Goal: Task Accomplishment & Management: Use online tool/utility

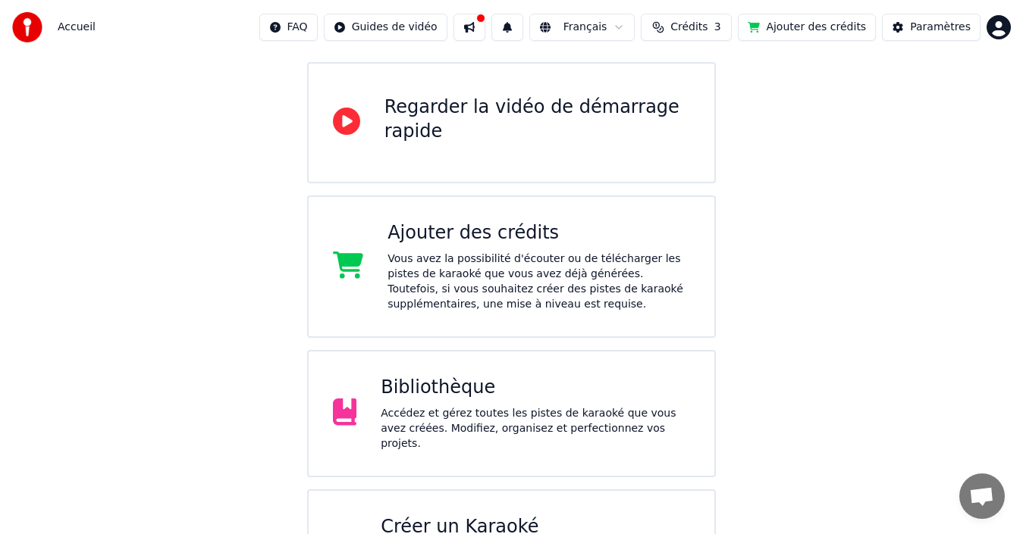
click at [650, 411] on div "Accédez et gérez toutes les pistes de karaoké que vous avez créées. Modifiez, o…" at bounding box center [535, 428] width 309 height 45
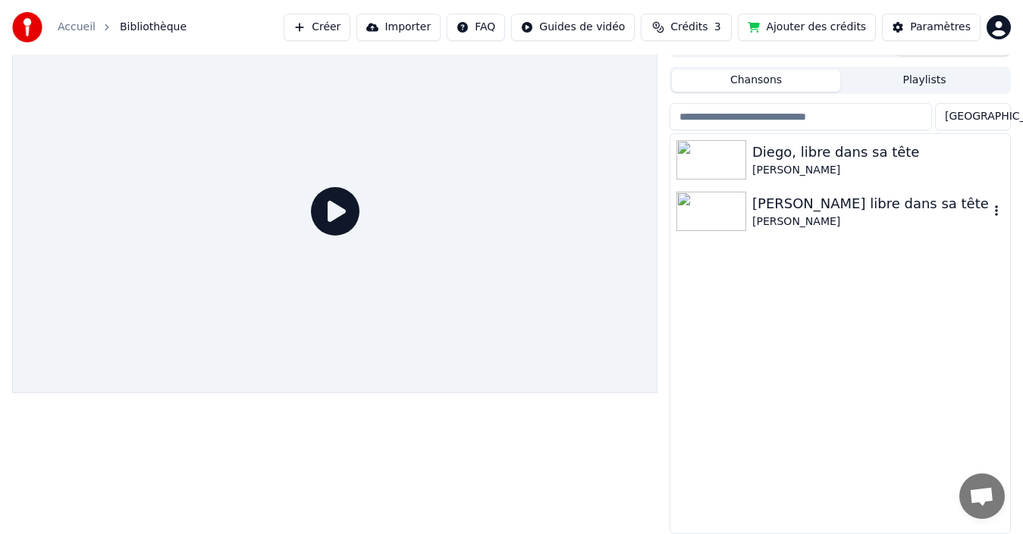
click at [887, 224] on div "[PERSON_NAME]" at bounding box center [870, 222] width 237 height 15
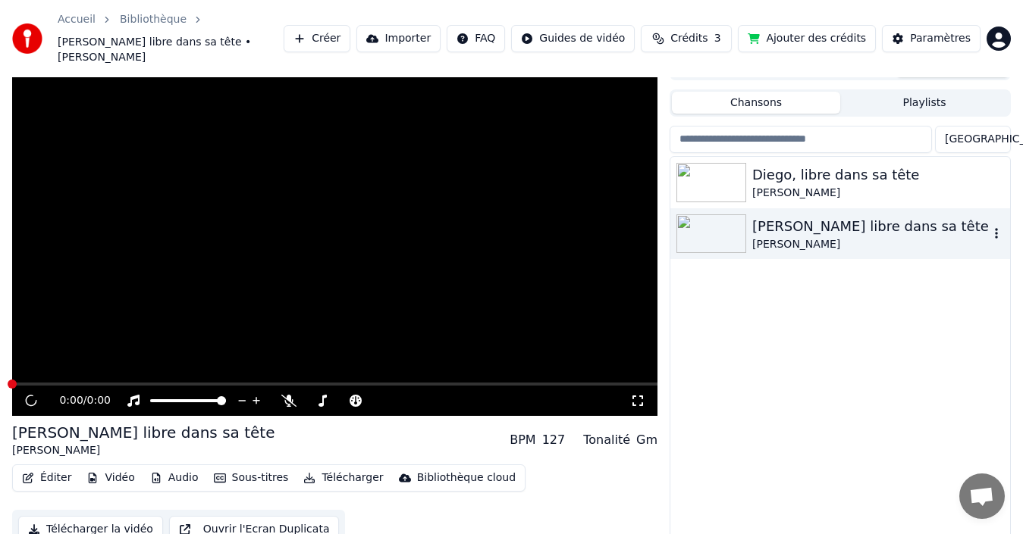
scroll to position [32, 0]
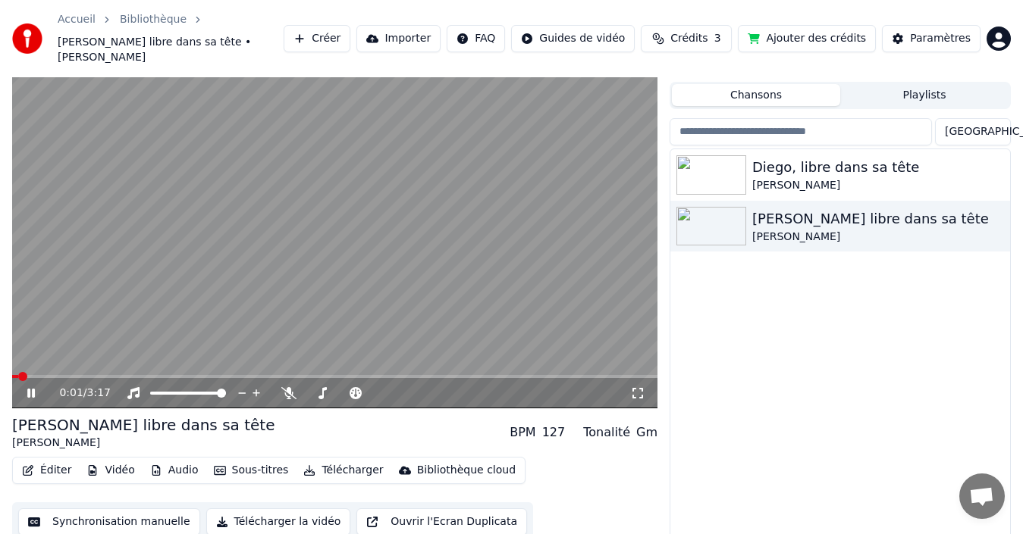
click at [33, 387] on icon at bounding box center [41, 393] width 35 height 12
click at [26, 387] on icon at bounding box center [41, 393] width 35 height 12
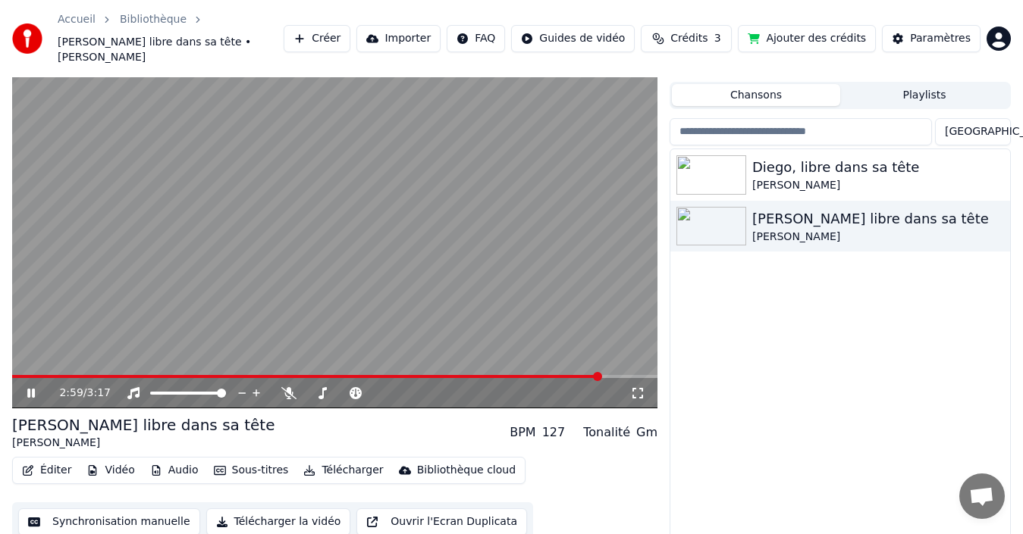
click at [26, 387] on icon at bounding box center [41, 393] width 35 height 12
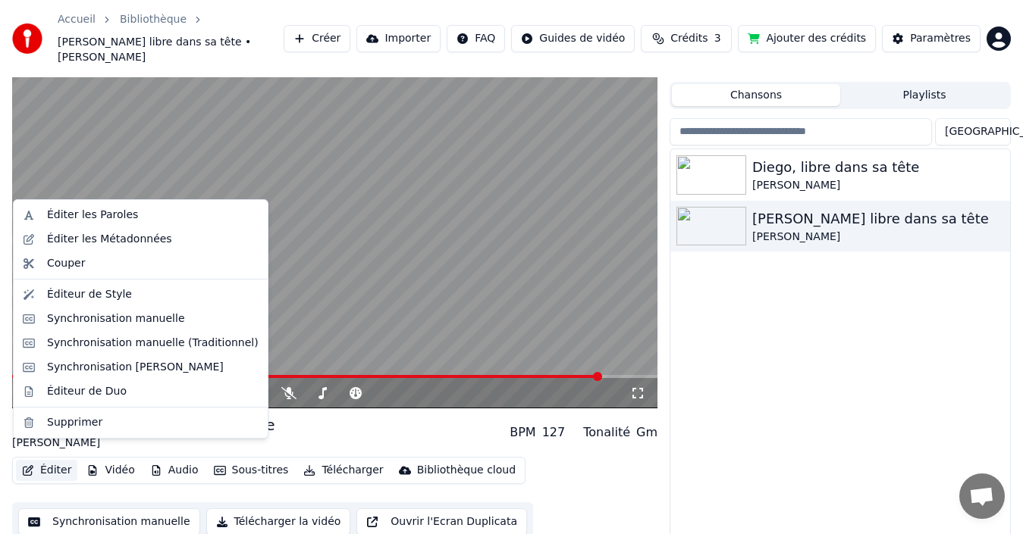
click at [56, 460] on button "Éditer" at bounding box center [46, 470] width 61 height 21
click at [119, 312] on div "Synchronisation manuelle" at bounding box center [141, 319] width 248 height 24
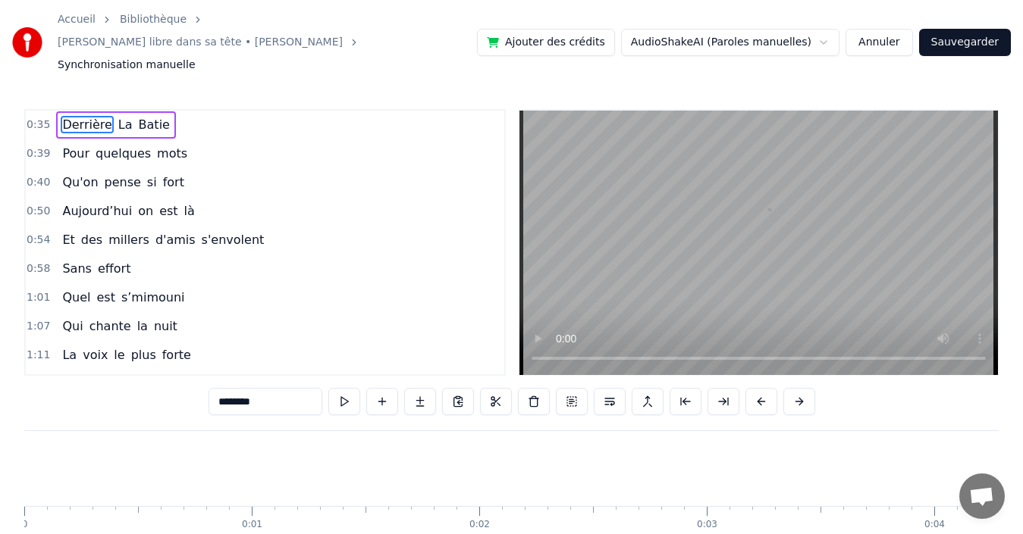
scroll to position [0, 7983]
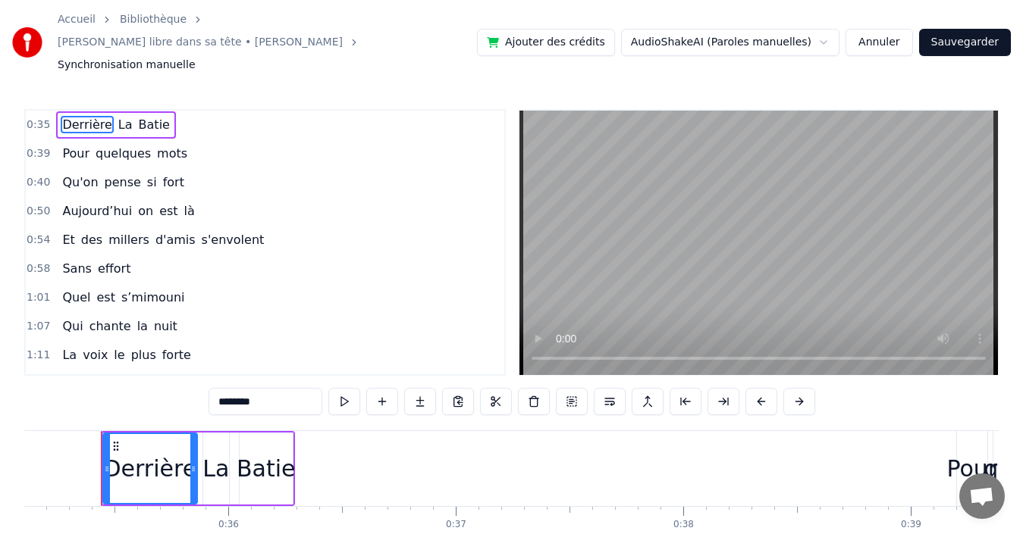
click at [481, 197] on div "0:50 Aujourd’hui on est là" at bounding box center [265, 211] width 478 height 29
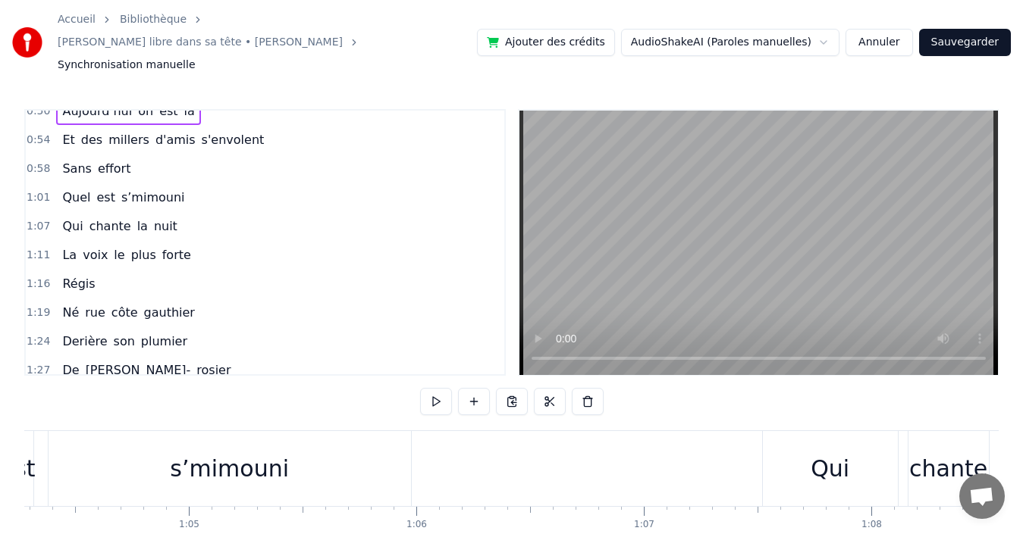
scroll to position [118, 0]
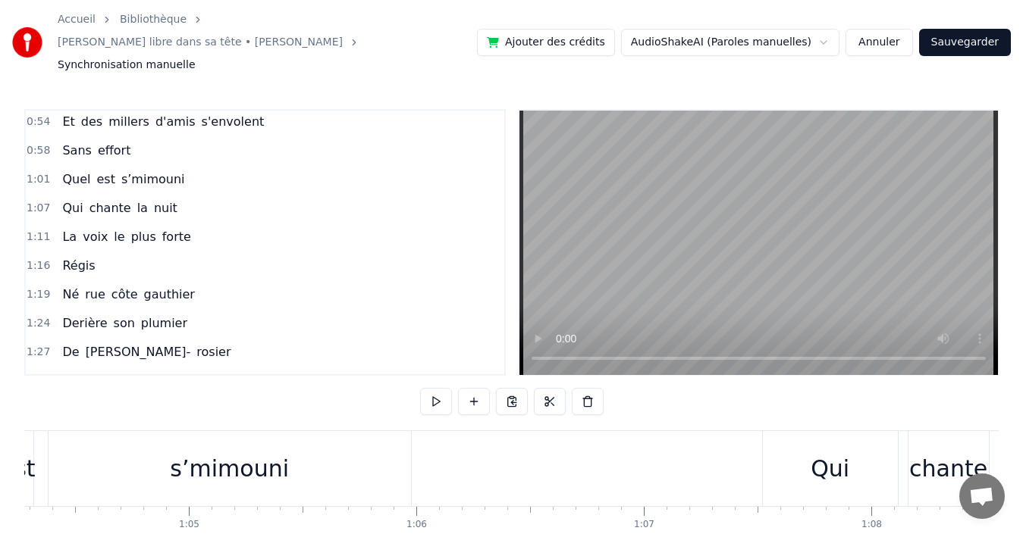
click at [112, 228] on span "le" at bounding box center [119, 236] width 14 height 17
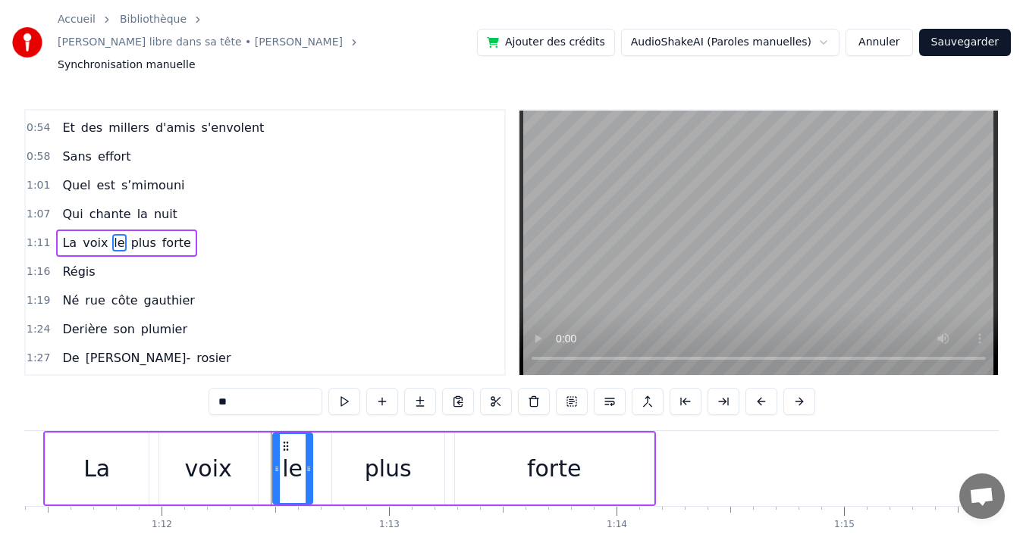
scroll to position [0, 16406]
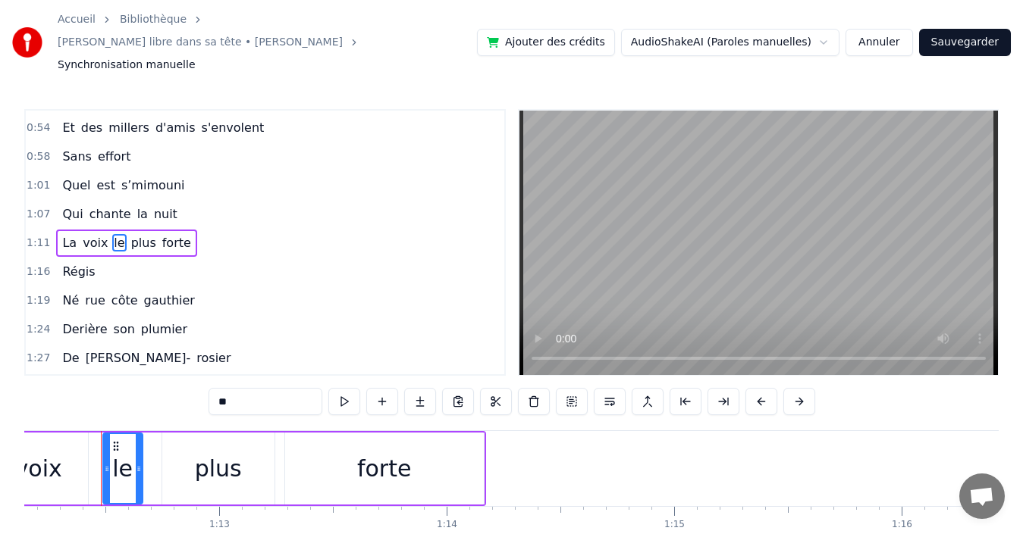
click at [241, 388] on input "**" at bounding box center [265, 401] width 114 height 27
type input "**"
click at [105, 258] on div "1:16 Régis" at bounding box center [265, 272] width 478 height 29
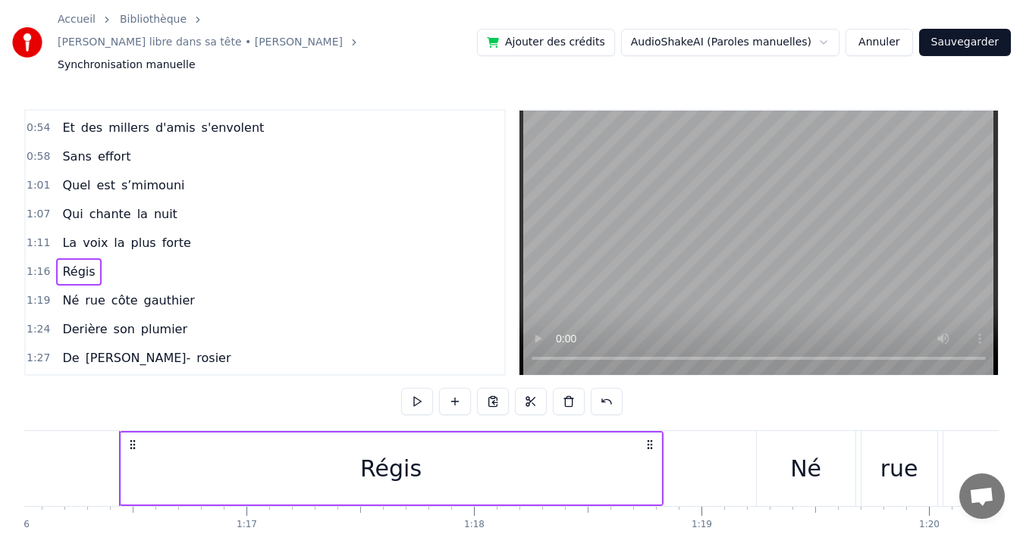
scroll to position [0, 17307]
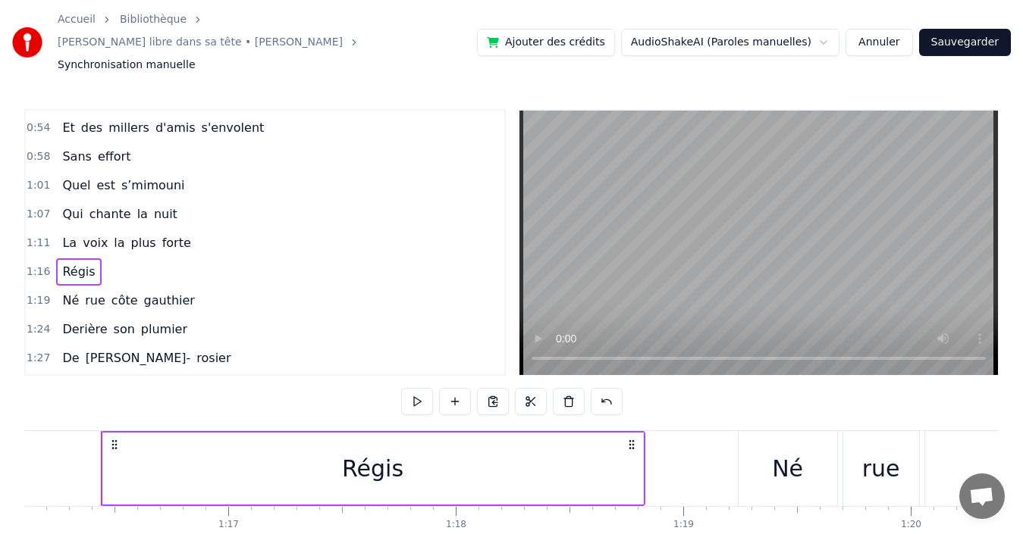
click at [195, 349] on span "rosier" at bounding box center [213, 357] width 37 height 17
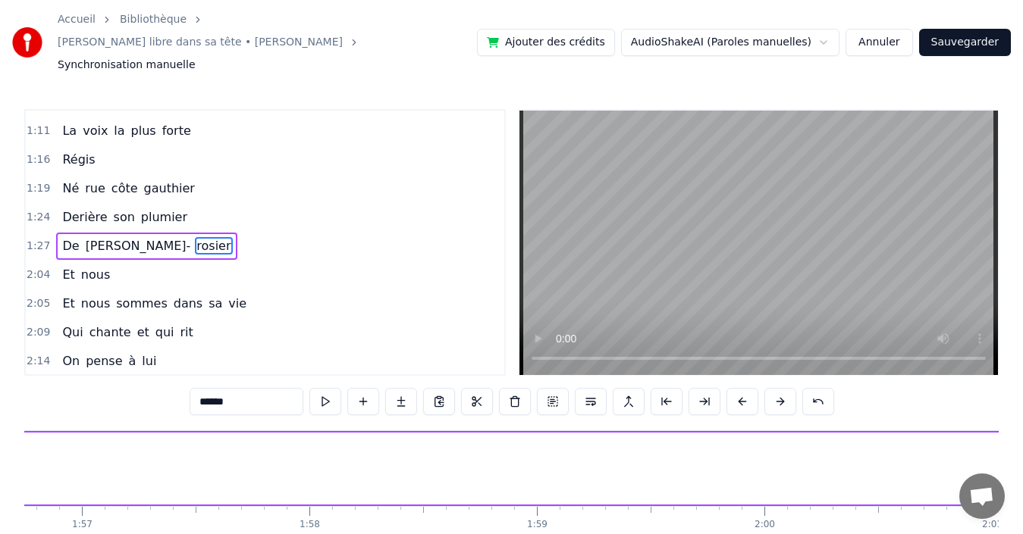
scroll to position [0, 27781]
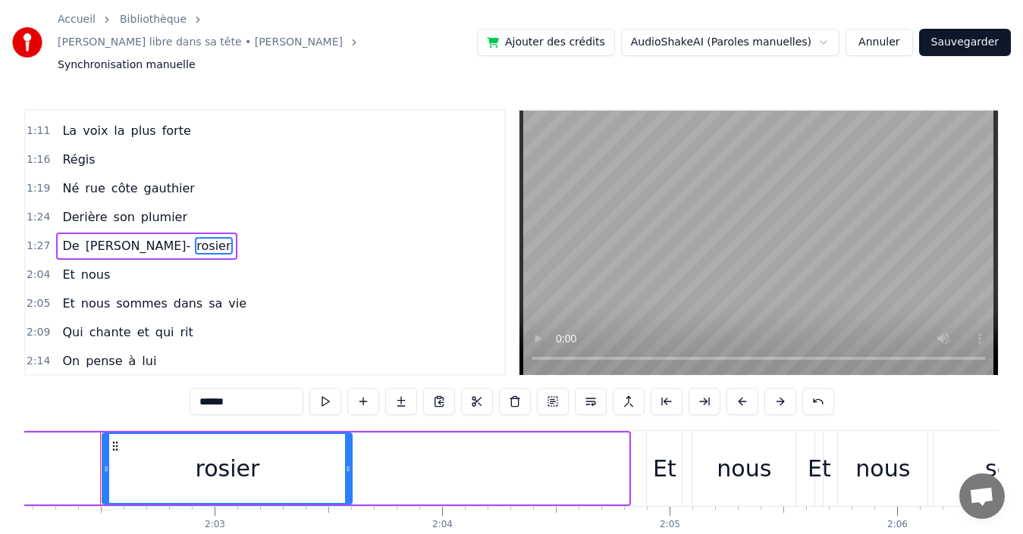
drag, startPoint x: 628, startPoint y: 456, endPoint x: 351, endPoint y: 444, distance: 276.9
click at [351, 444] on div at bounding box center [348, 468] width 6 height 69
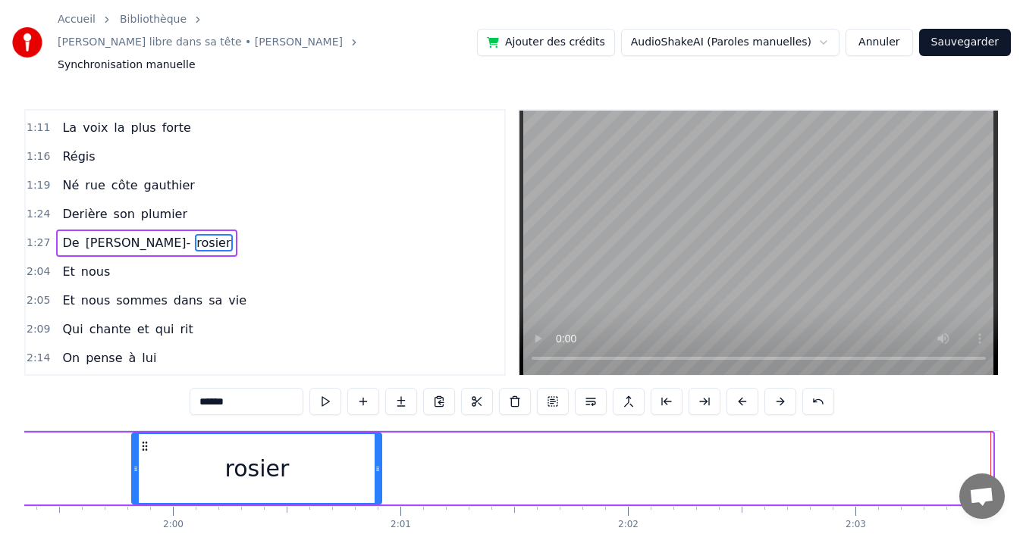
scroll to position [0, 27124]
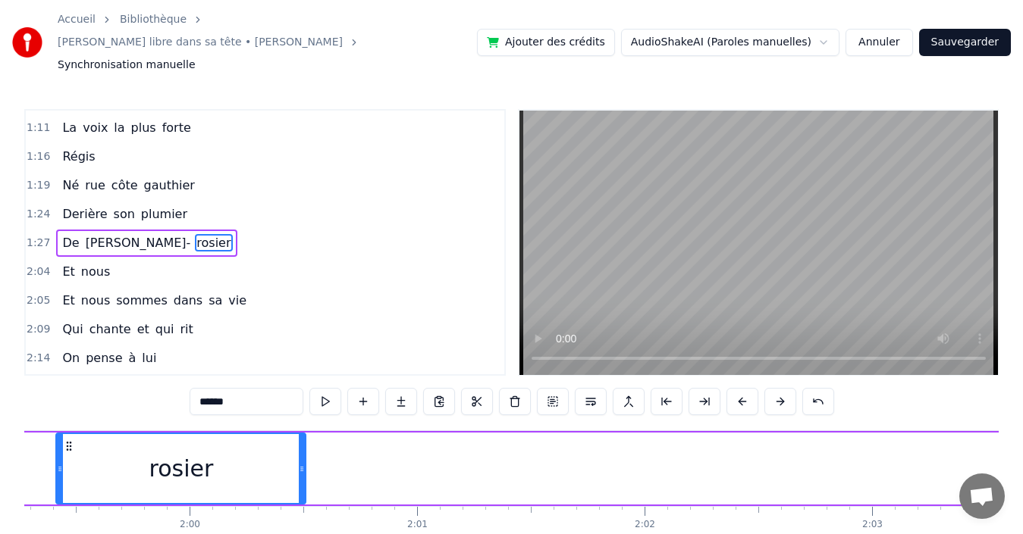
drag, startPoint x: 759, startPoint y: 423, endPoint x: 214, endPoint y: 427, distance: 545.0
click at [67, 434] on div "rosier" at bounding box center [181, 468] width 248 height 69
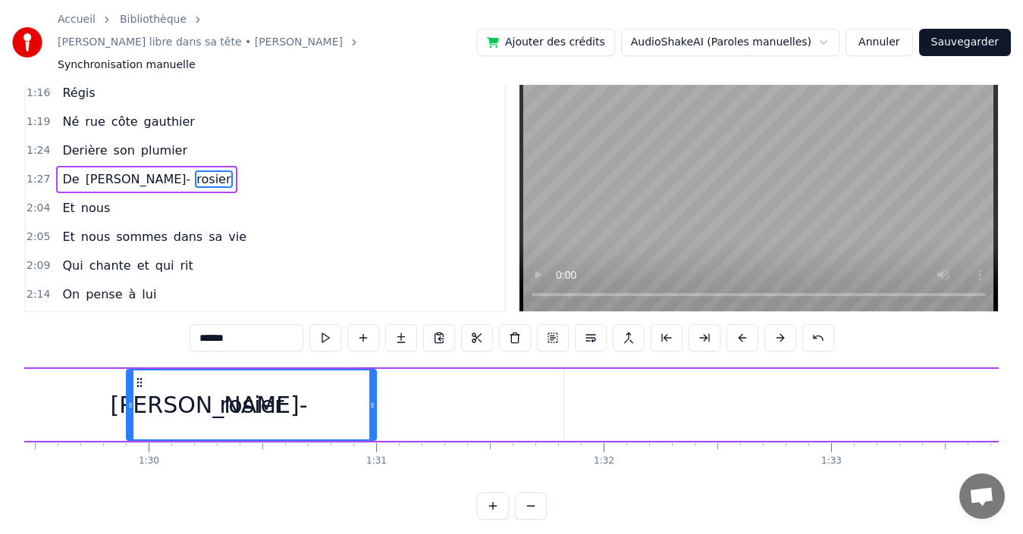
scroll to position [0, 20263]
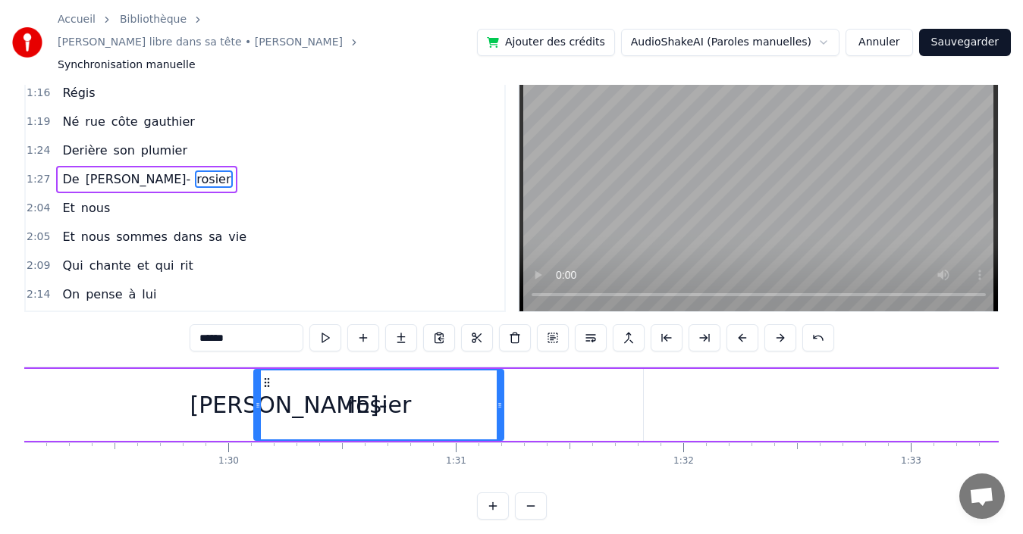
drag, startPoint x: 729, startPoint y: 424, endPoint x: 244, endPoint y: 389, distance: 486.4
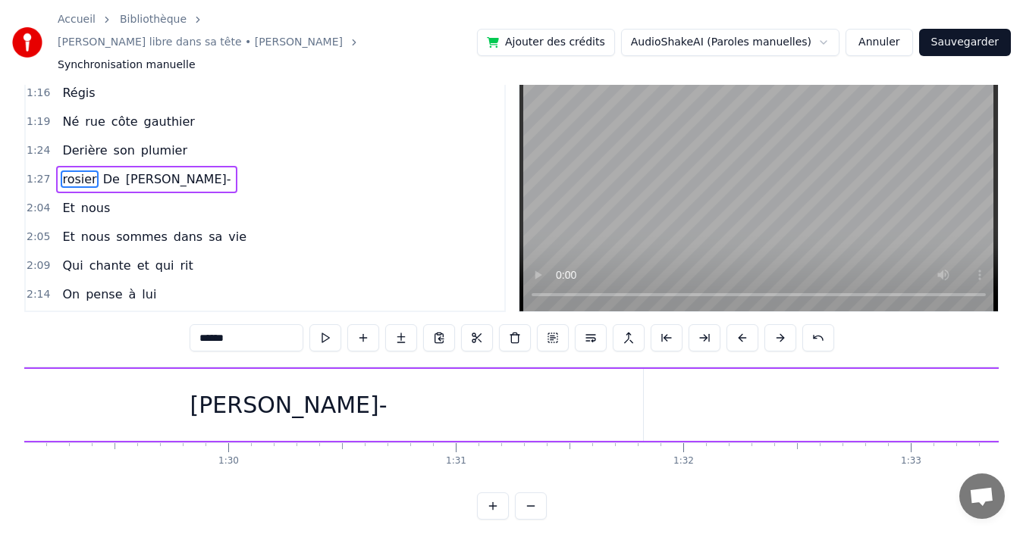
click at [163, 171] on span "[PERSON_NAME]-" at bounding box center [178, 179] width 108 height 17
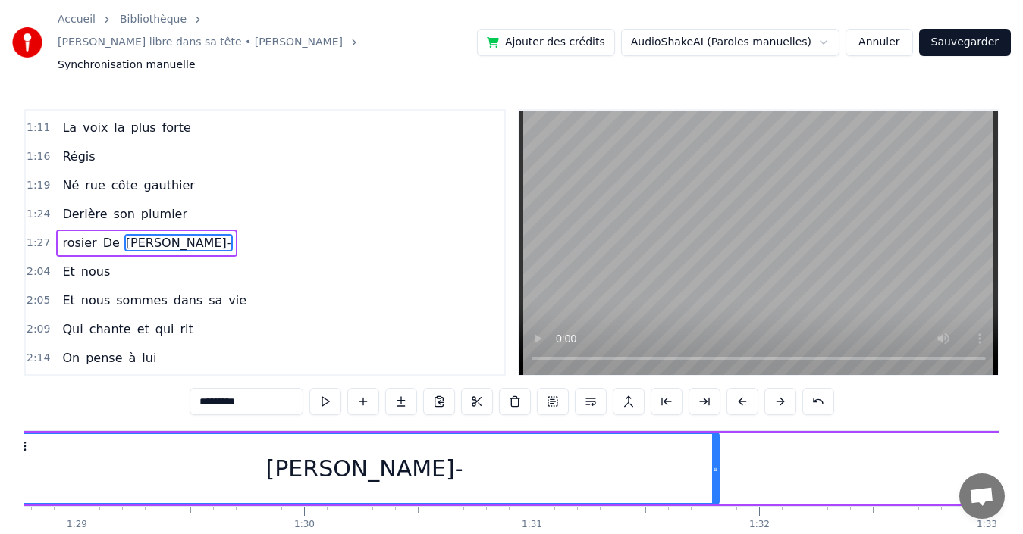
scroll to position [0, 20095]
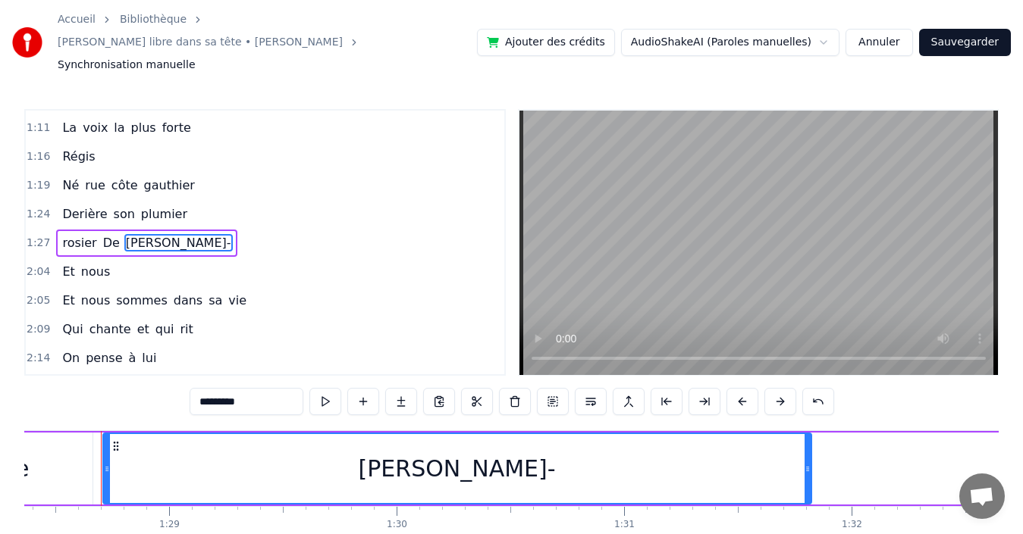
click at [537, 450] on div "[PERSON_NAME]-" at bounding box center [457, 468] width 706 height 69
click at [262, 388] on input "*********" at bounding box center [247, 401] width 114 height 27
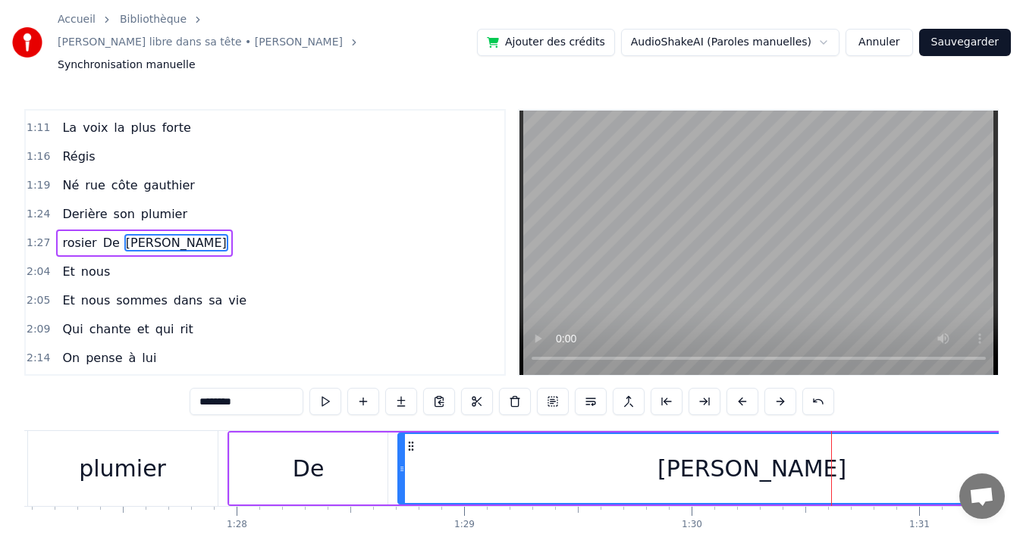
scroll to position [0, 19729]
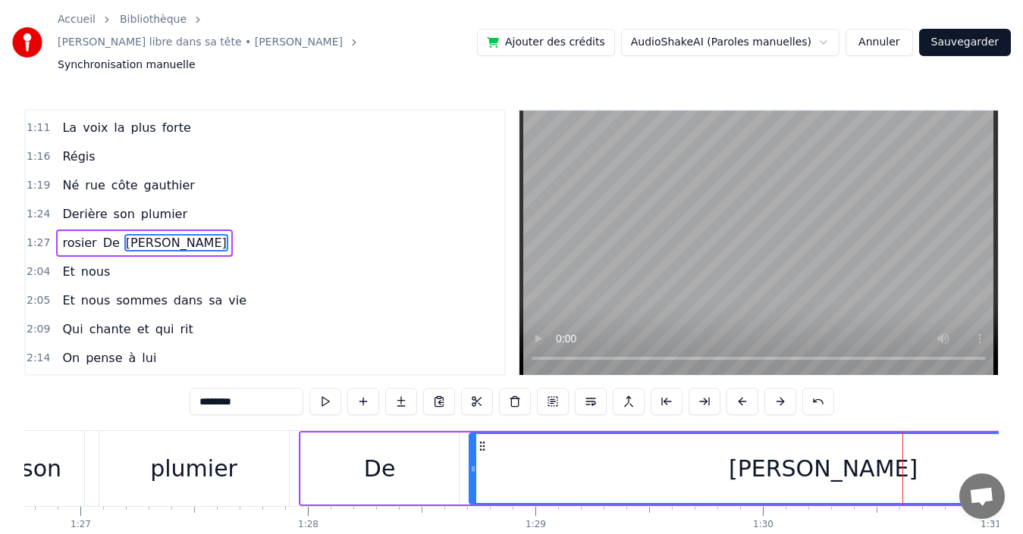
click at [80, 234] on span "rosier" at bounding box center [79, 242] width 37 height 17
type input "******"
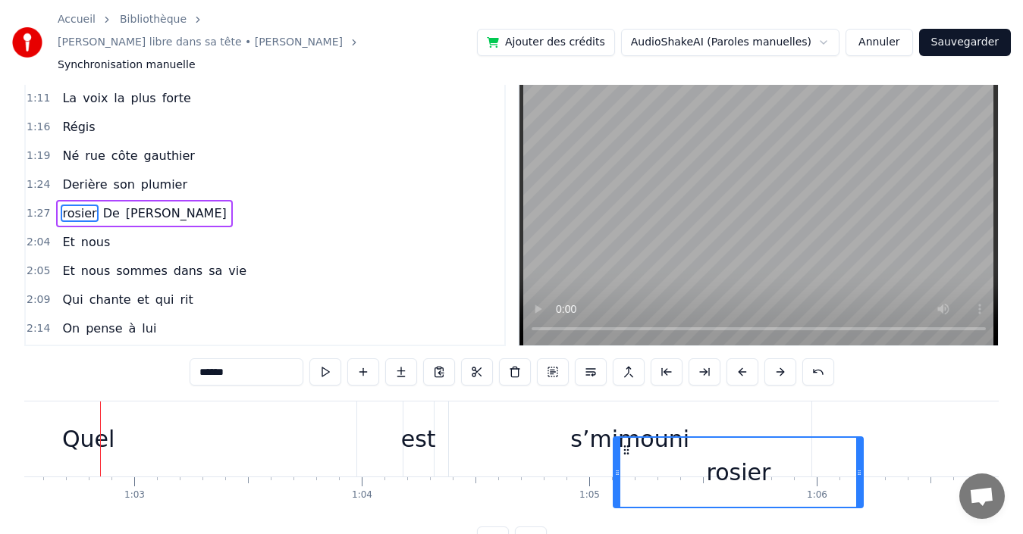
scroll to position [33, 0]
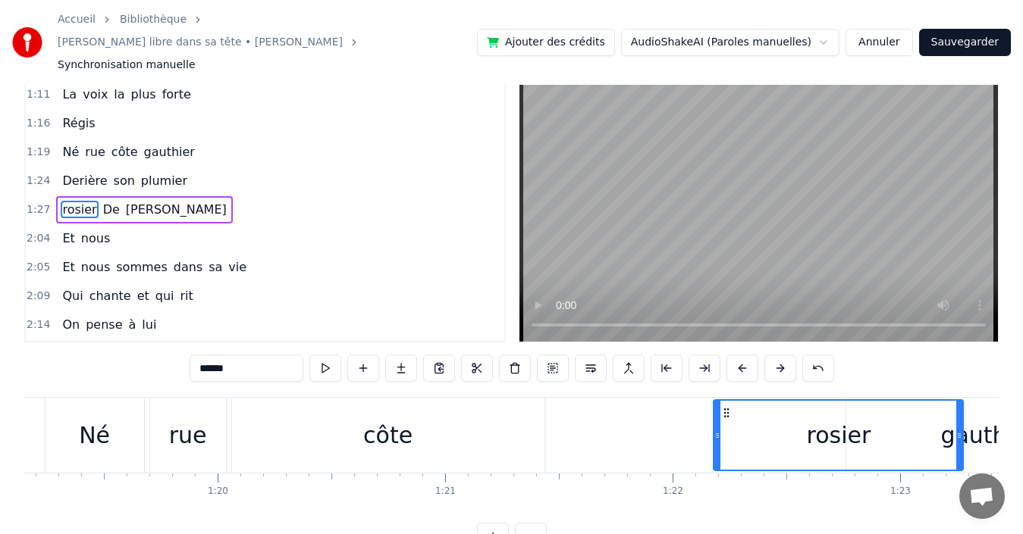
drag, startPoint x: 114, startPoint y: 421, endPoint x: 995, endPoint y: 338, distance: 885.5
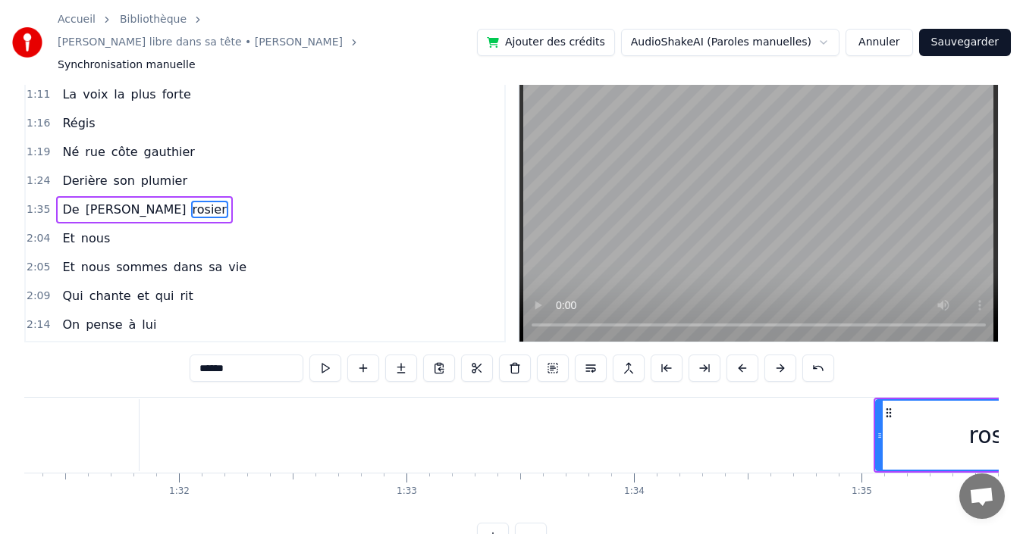
scroll to position [0, 20803]
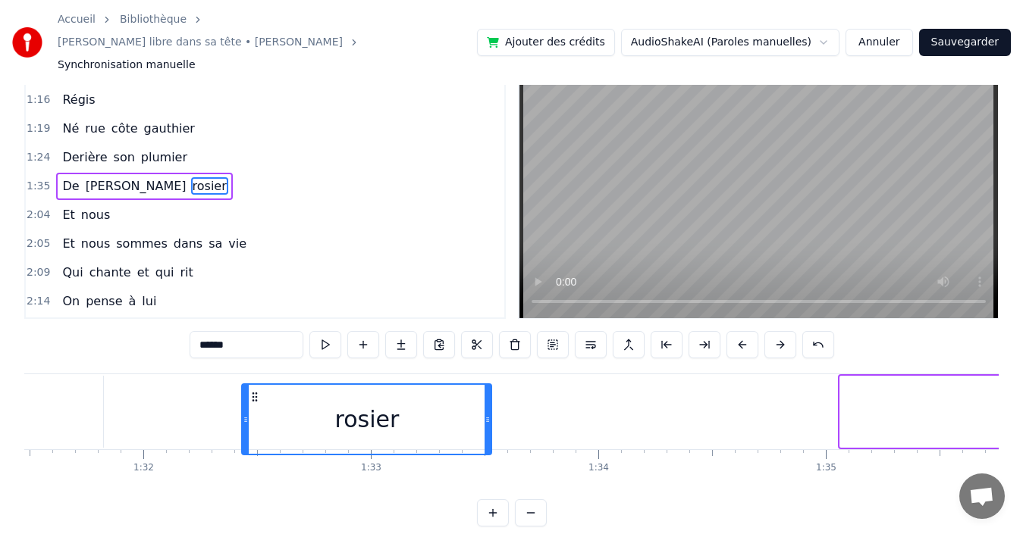
drag, startPoint x: 854, startPoint y: 390, endPoint x: 252, endPoint y: 443, distance: 603.5
click at [253, 443] on div "rosier" at bounding box center [367, 419] width 248 height 69
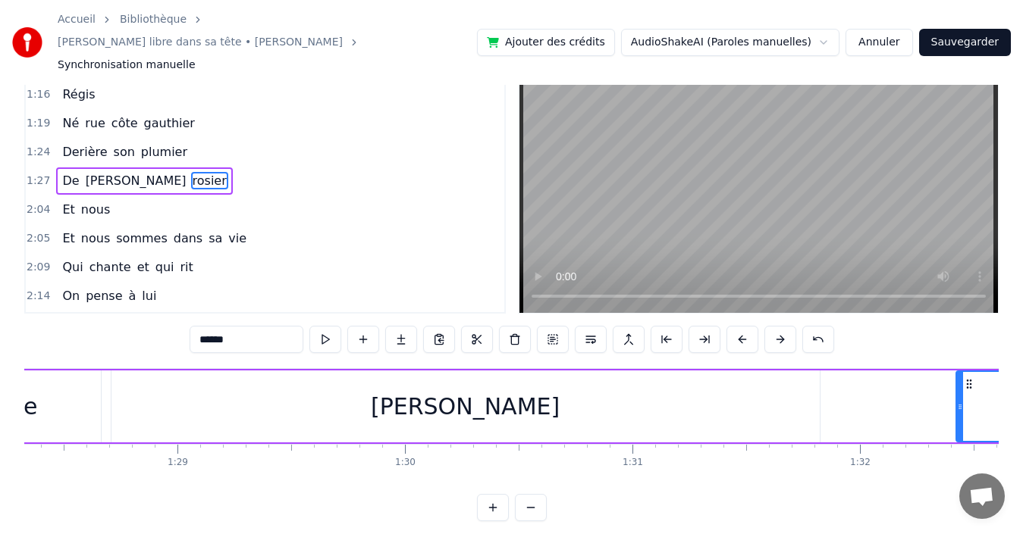
scroll to position [0, 20158]
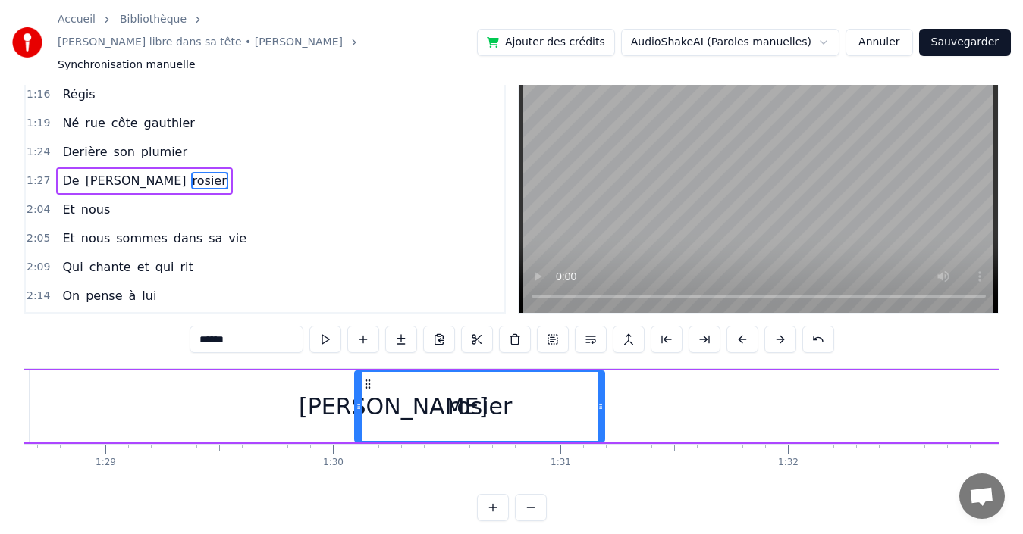
drag, startPoint x: 899, startPoint y: 362, endPoint x: 370, endPoint y: 370, distance: 529.2
click at [370, 372] on div "rosier" at bounding box center [480, 406] width 248 height 69
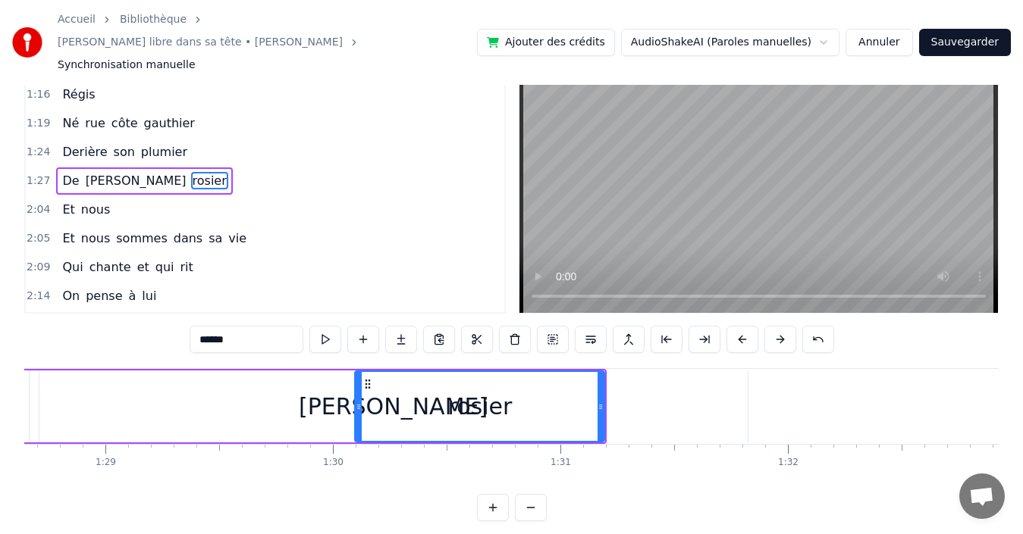
click at [233, 138] on div "1:24 Derière son plumier" at bounding box center [265, 152] width 478 height 29
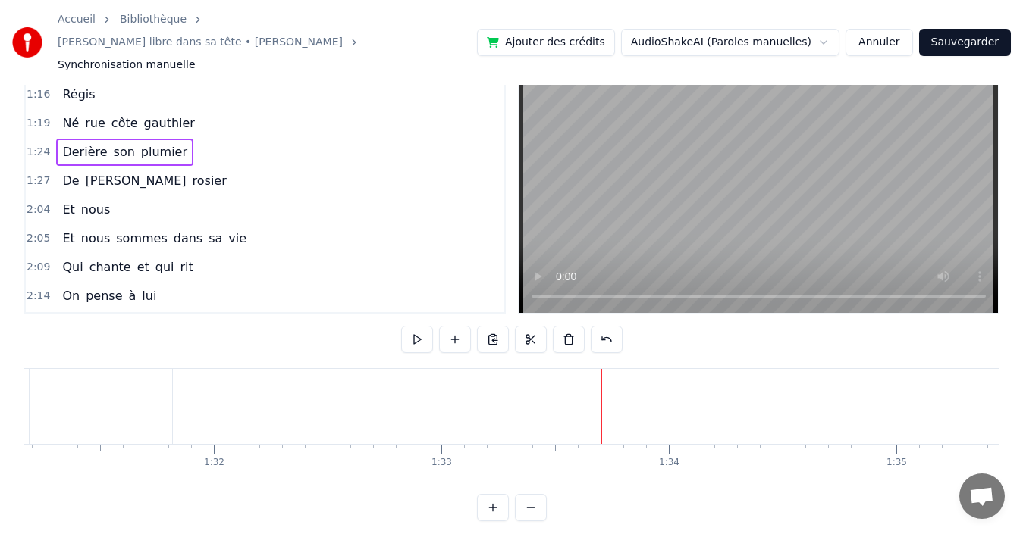
scroll to position [64, 0]
click at [819, 315] on div "0:35 Derrière [PERSON_NAME] 0:39 Pour quelques mots 0:40 Qu'on pense si fort 0:…" at bounding box center [511, 282] width 974 height 475
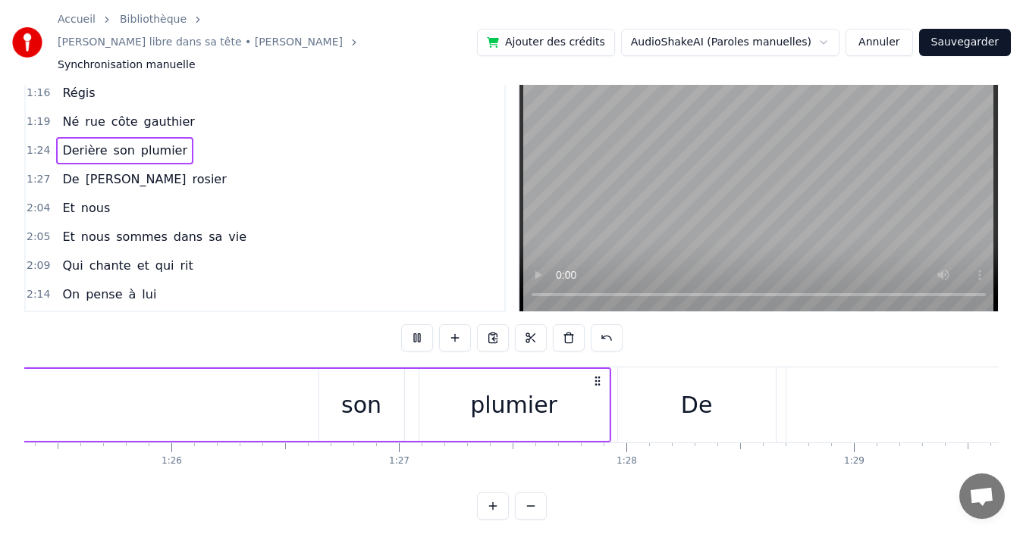
scroll to position [0, 19281]
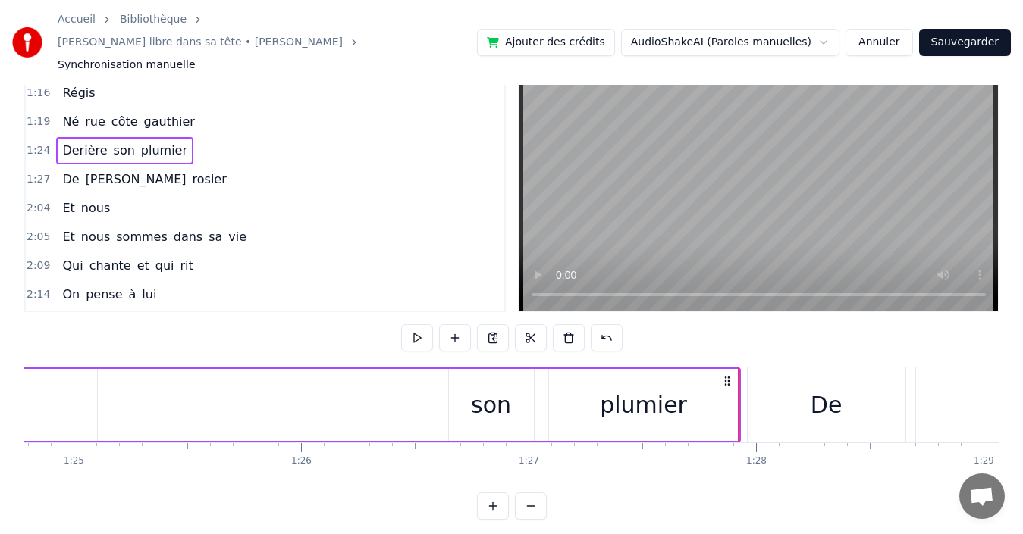
click at [697, 308] on div "0:35 Derrière [PERSON_NAME] 0:39 Pour quelques mots 0:40 Qu'on pense si fort 0:…" at bounding box center [511, 282] width 974 height 475
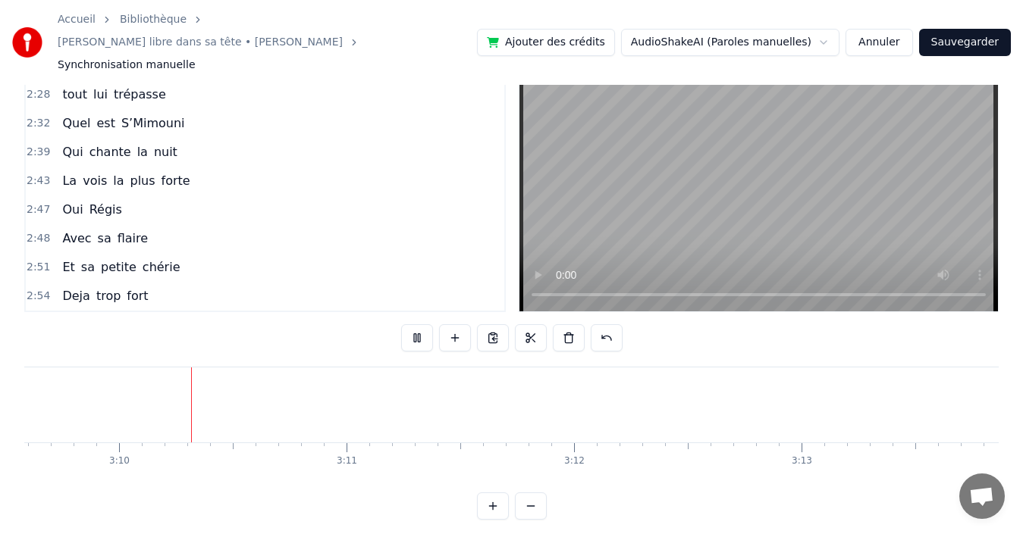
scroll to position [542, 0]
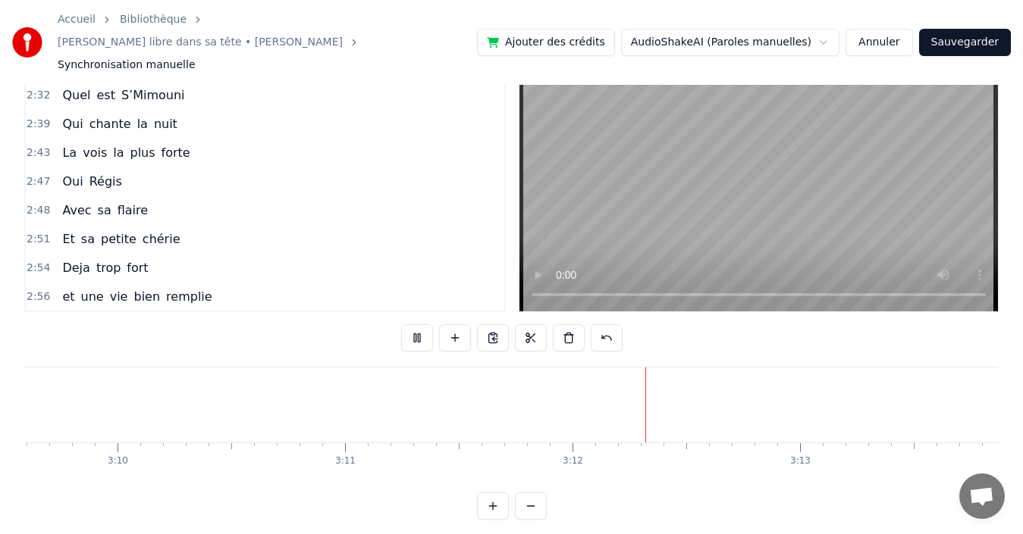
click at [135, 197] on div "Avec sa flaire" at bounding box center [105, 210] width 98 height 27
click at [127, 202] on span "flaire" at bounding box center [132, 210] width 33 height 17
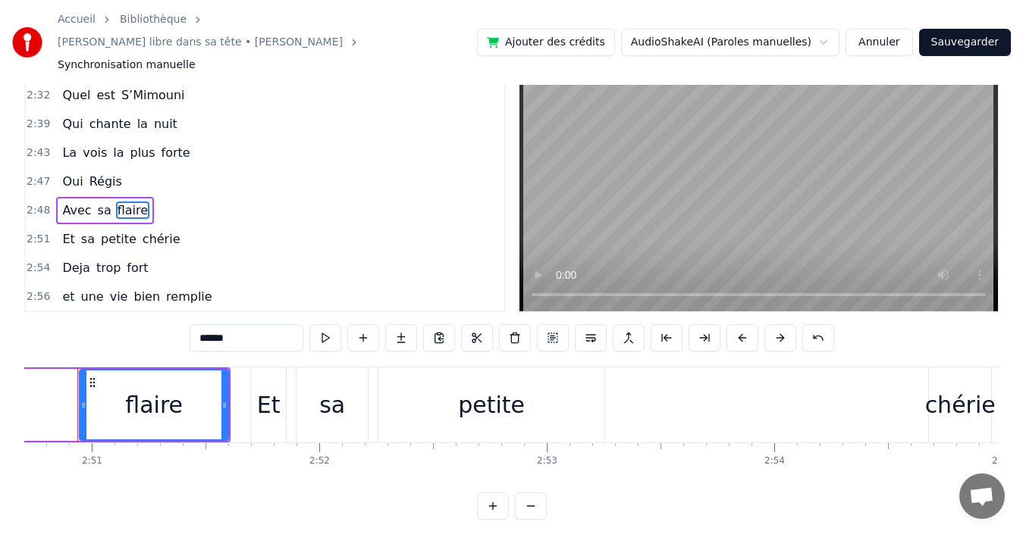
scroll to position [0, 38797]
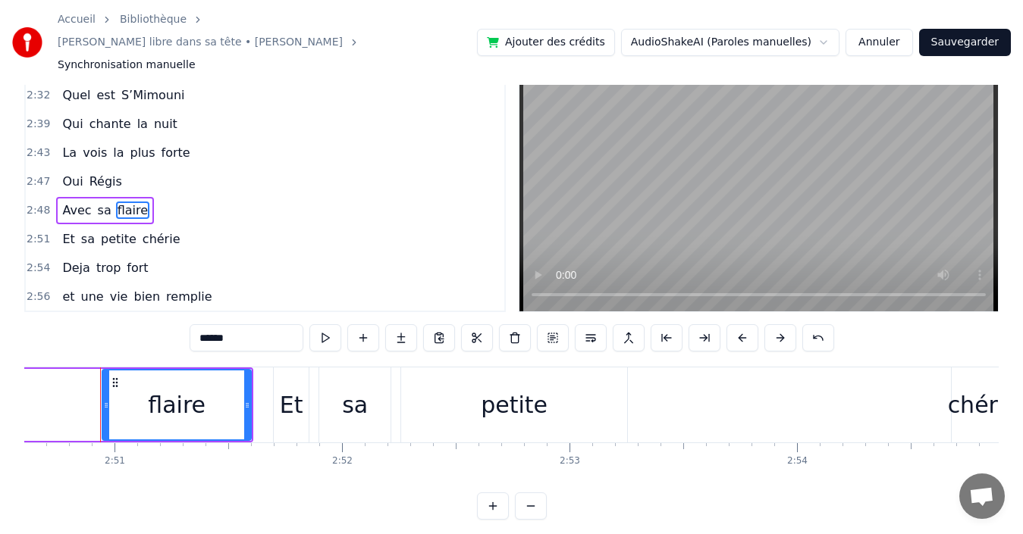
click at [275, 324] on input "******" at bounding box center [247, 337] width 114 height 27
type input "******"
click at [145, 302] on div "0:35 Derrière [PERSON_NAME] 0:39 Pour quelques mots 0:40 Qu'on pense si fort 0:…" at bounding box center [511, 282] width 974 height 475
click at [973, 29] on button "Sauvegarder" at bounding box center [965, 42] width 92 height 27
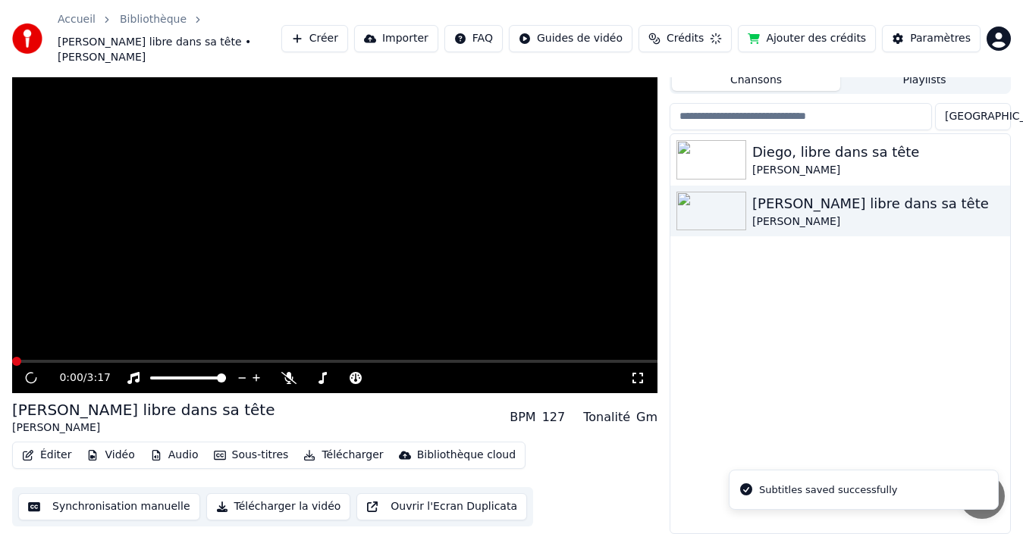
scroll to position [32, 0]
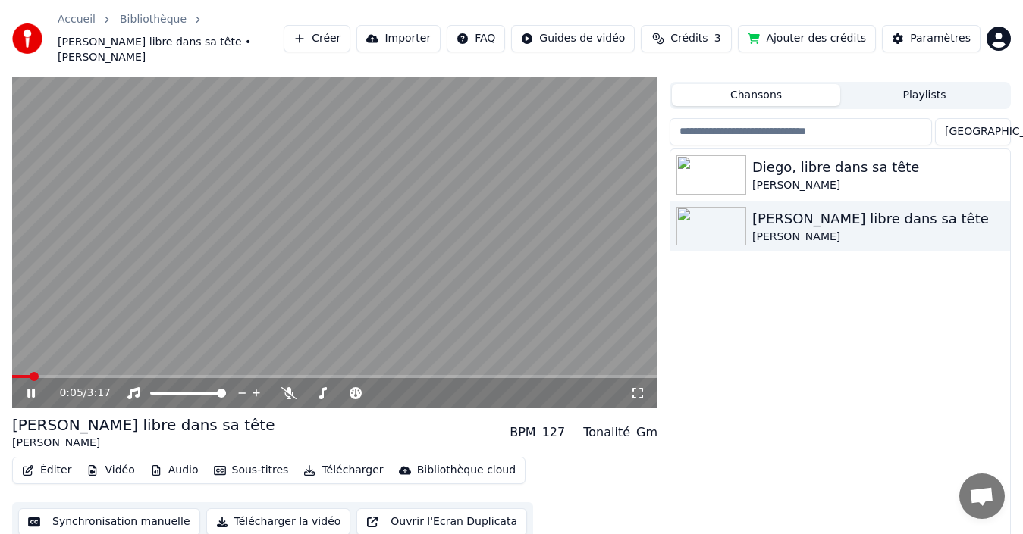
click at [440, 33] on button "Importer" at bounding box center [398, 38] width 84 height 27
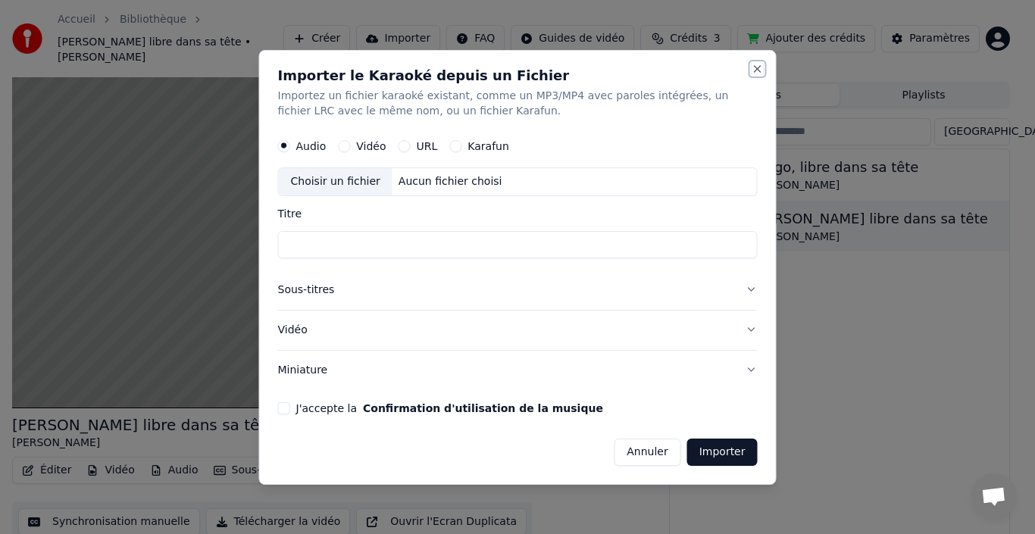
click at [760, 68] on button "Close" at bounding box center [758, 69] width 12 height 12
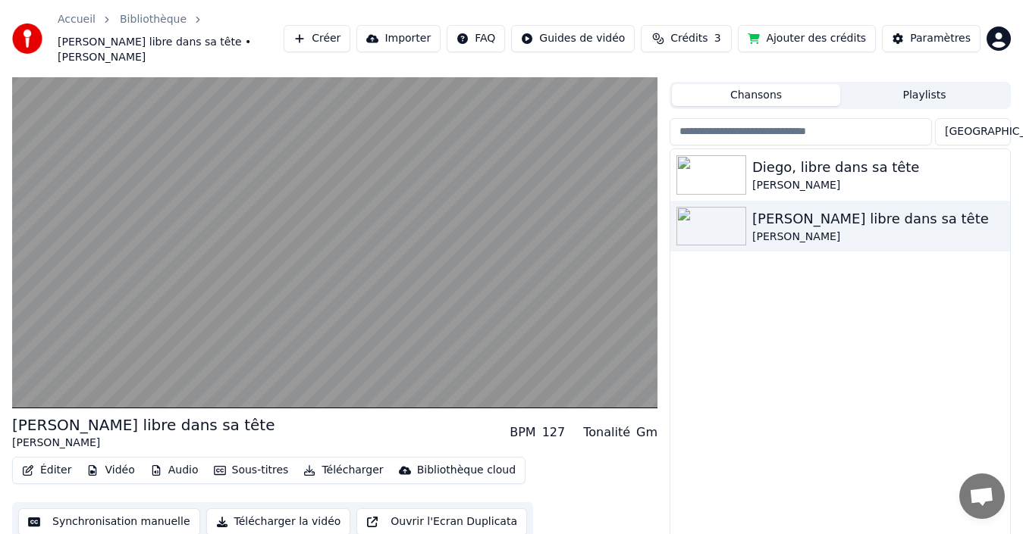
click at [282, 509] on button "Télécharger la vidéo" at bounding box center [278, 522] width 145 height 27
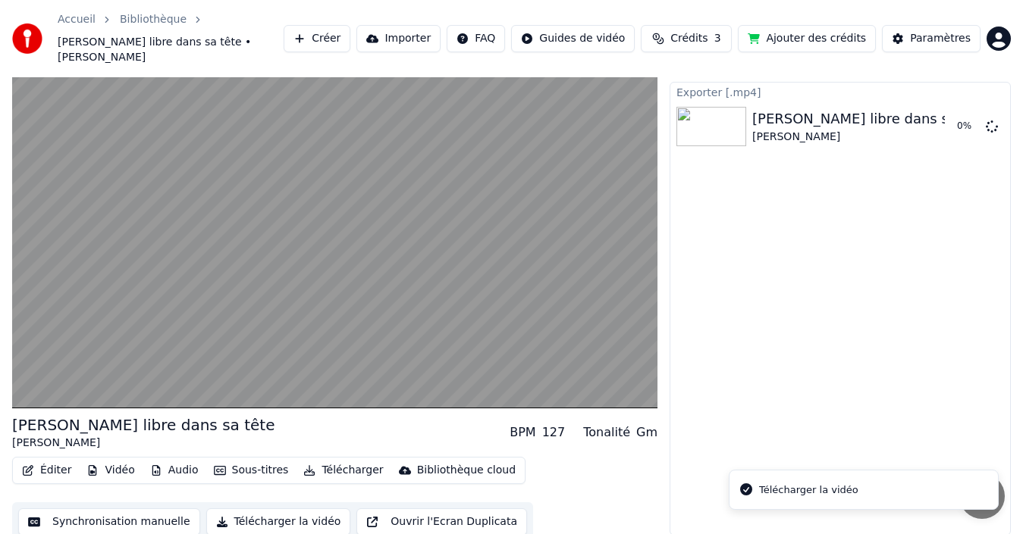
scroll to position [24, 0]
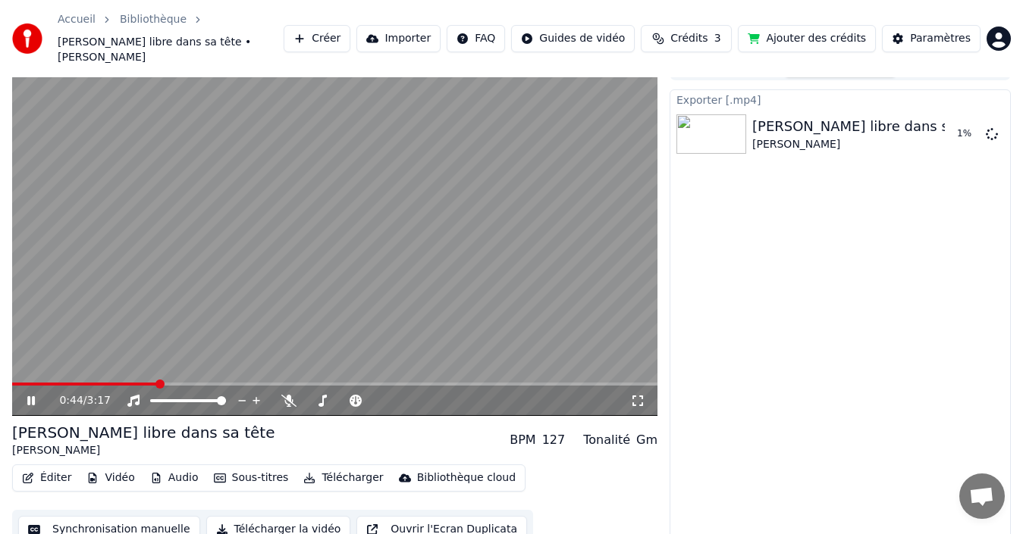
click at [39, 395] on icon at bounding box center [41, 401] width 35 height 12
click at [896, 110] on div "Exporter [.mp4] [PERSON_NAME] libre dans sa tête [PERSON_NAME]" at bounding box center [839, 316] width 341 height 454
click at [932, 127] on button "Afficher" at bounding box center [946, 134] width 67 height 27
click at [937, 124] on button "Afficher" at bounding box center [946, 134] width 67 height 27
